Goal: Task Accomplishment & Management: Use online tool/utility

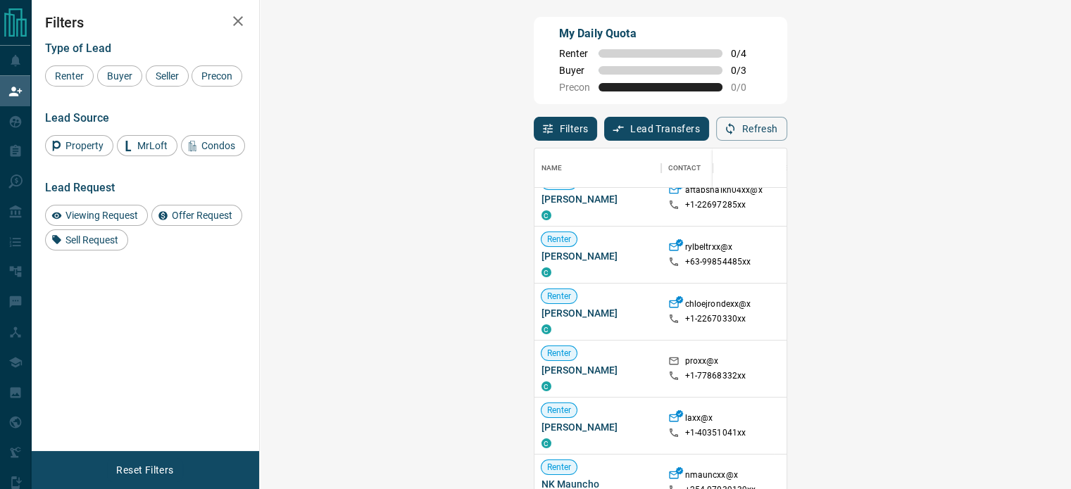
scroll to position [211, 0]
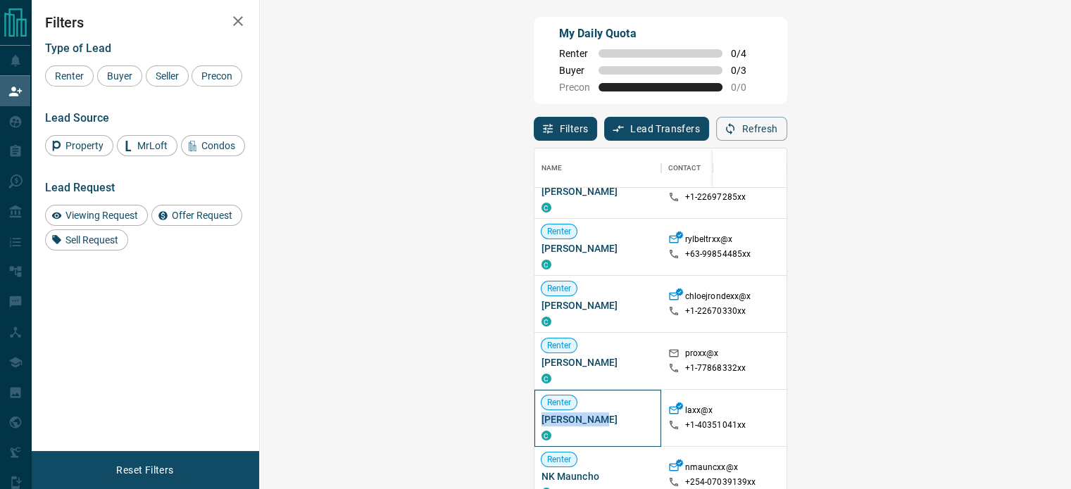
drag, startPoint x: 332, startPoint y: 408, endPoint x: 270, endPoint y: 402, distance: 62.2
click at [534, 402] on div "Renter [PERSON_NAME] C" at bounding box center [597, 418] width 127 height 57
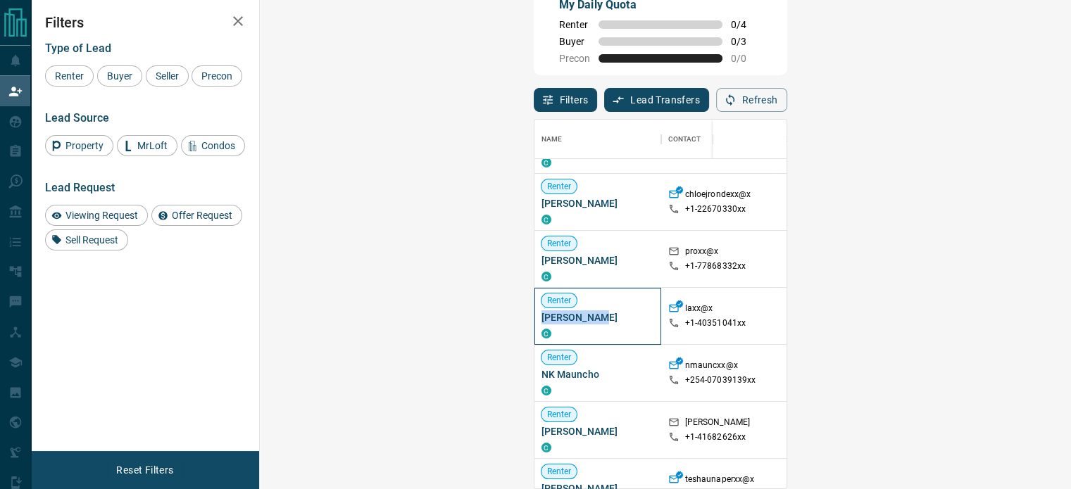
scroll to position [422, 0]
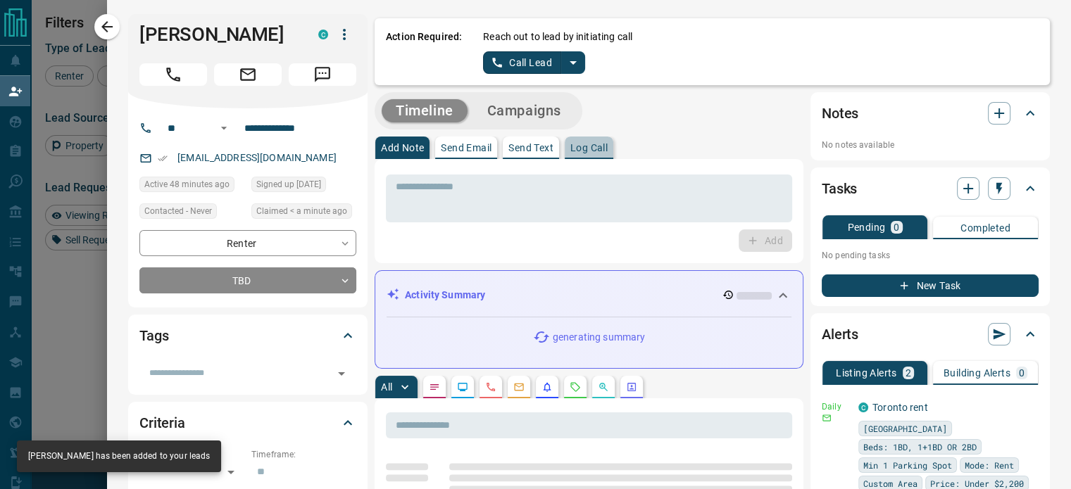
click at [577, 149] on p "Log Call" at bounding box center [588, 148] width 37 height 10
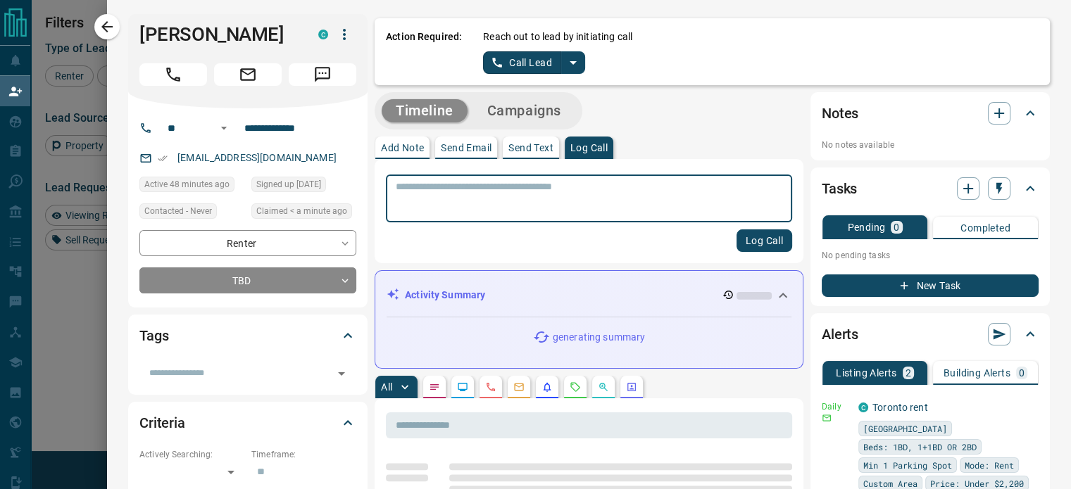
click at [538, 208] on textarea at bounding box center [589, 199] width 387 height 36
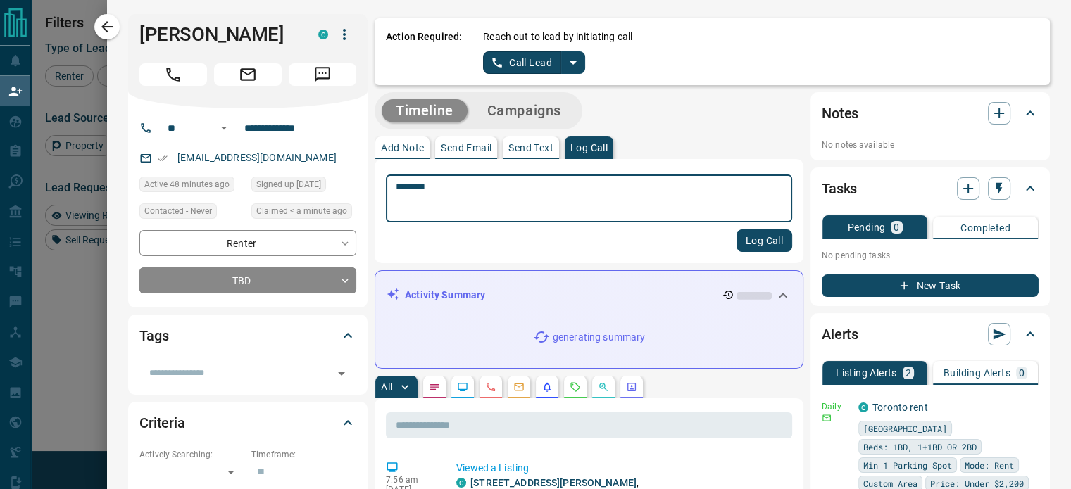
type textarea "********"
click at [754, 236] on button "Log Call" at bounding box center [764, 241] width 56 height 23
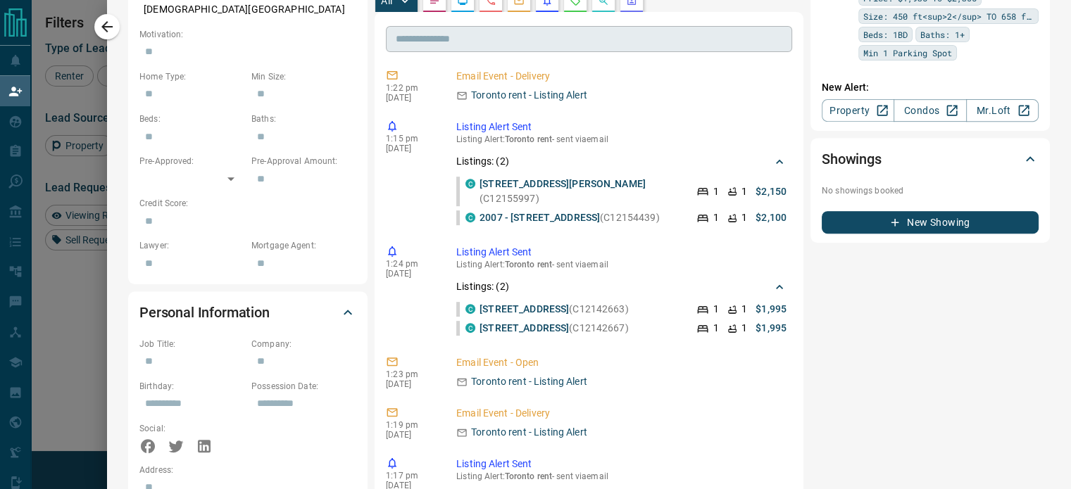
scroll to position [5708, 0]
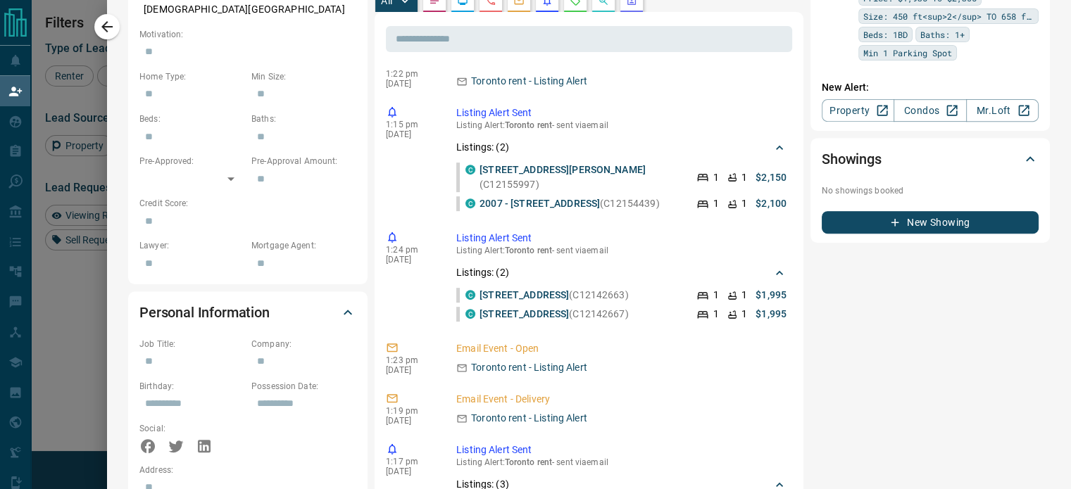
click at [95, 23] on div at bounding box center [535, 244] width 1071 height 489
click at [107, 24] on div "**********" at bounding box center [589, 338] width 964 height 1802
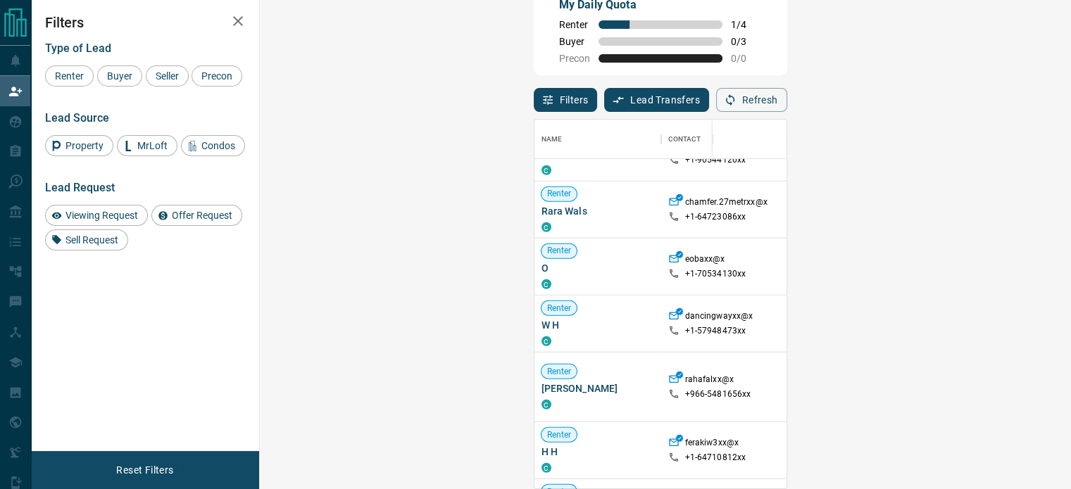
scroll to position [3905, 0]
